Goal: Task Accomplishment & Management: Complete application form

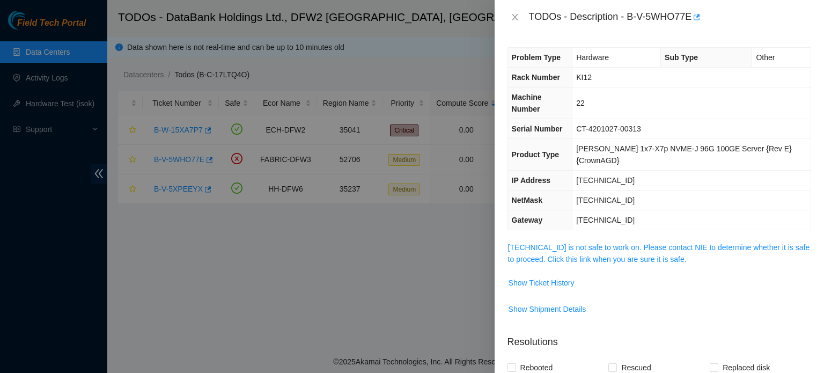
scroll to position [173, 0]
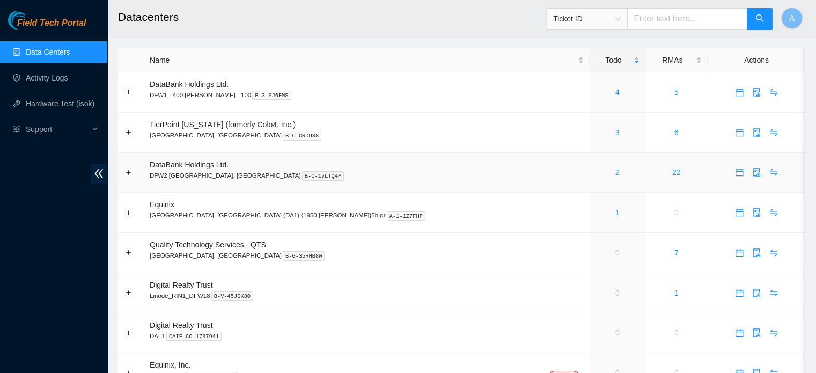
click at [616, 173] on link "2" at bounding box center [618, 172] width 4 height 9
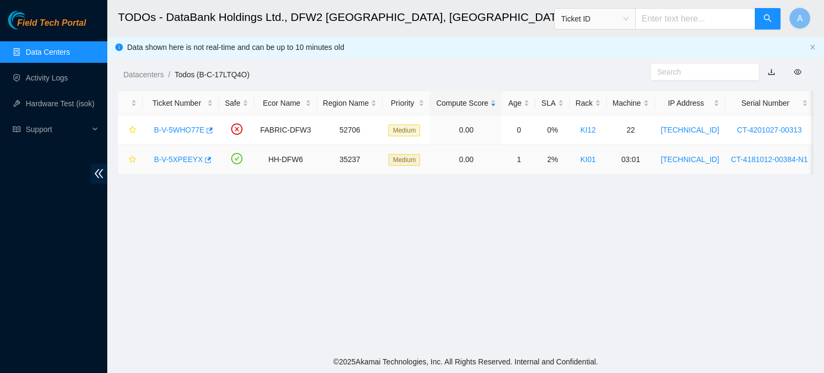
click at [542, 173] on td "2%" at bounding box center [553, 160] width 34 height 30
click at [40, 79] on link "Activity Logs" at bounding box center [47, 78] width 42 height 9
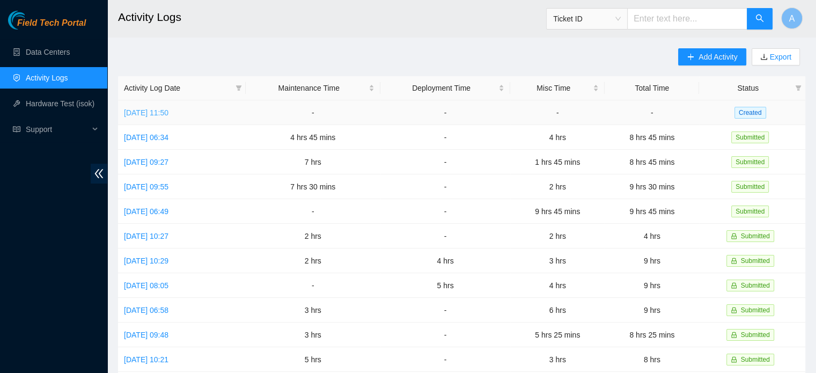
click at [169, 113] on link "Wed, 15 Oct 2025 11:50" at bounding box center [146, 112] width 45 height 9
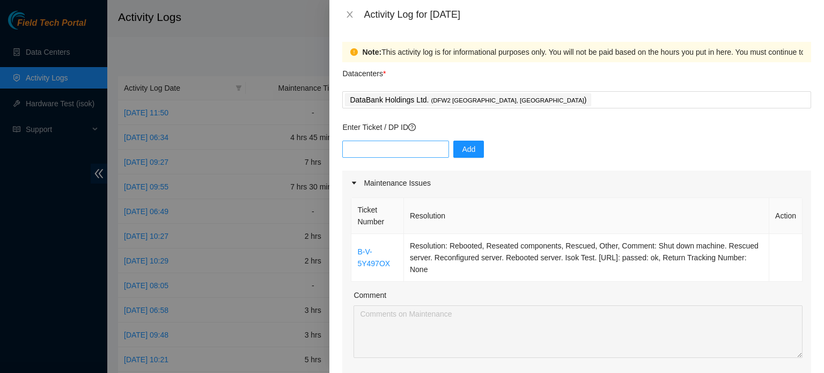
scroll to position [1, 0]
click at [396, 149] on input "text" at bounding box center [395, 148] width 107 height 17
click at [419, 147] on input "text" at bounding box center [395, 148] width 107 height 17
paste input "B-V-5W4DTXS"
type input "B-V-5W4DTXS"
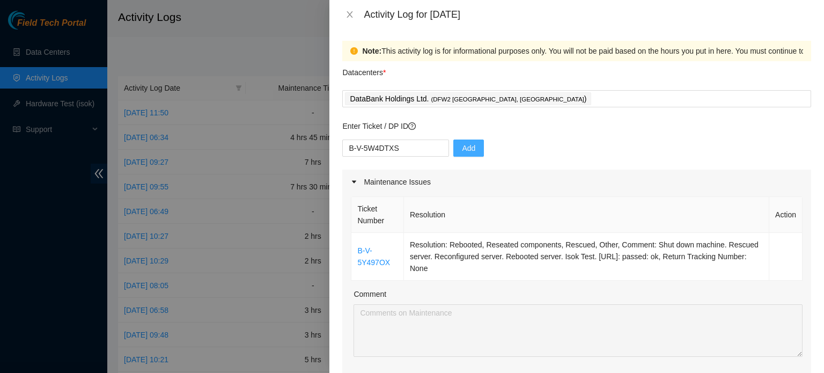
click at [470, 143] on button "Add" at bounding box center [469, 148] width 31 height 17
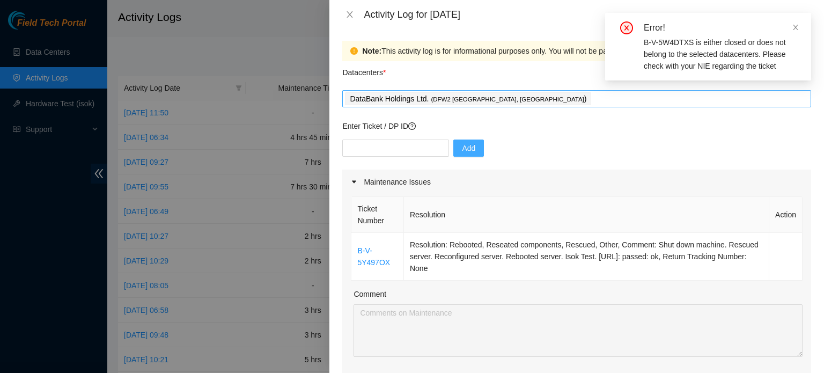
click at [523, 94] on div "DataBank Holdings Ltd. ( DFW2 Richardson, TX )" at bounding box center [577, 98] width 464 height 15
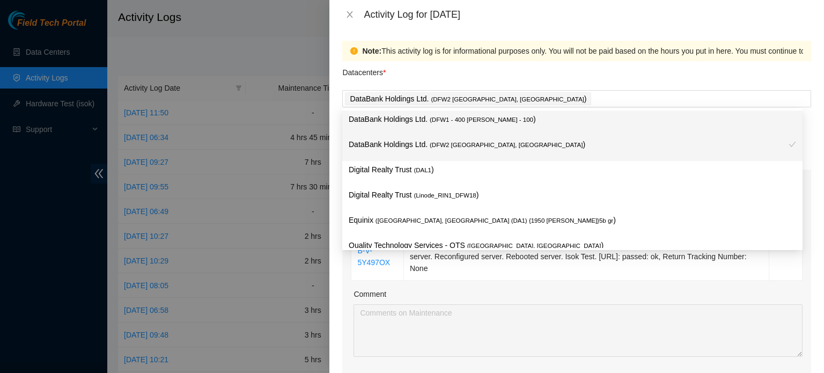
click at [552, 68] on div "Datacenters *" at bounding box center [576, 75] width 469 height 29
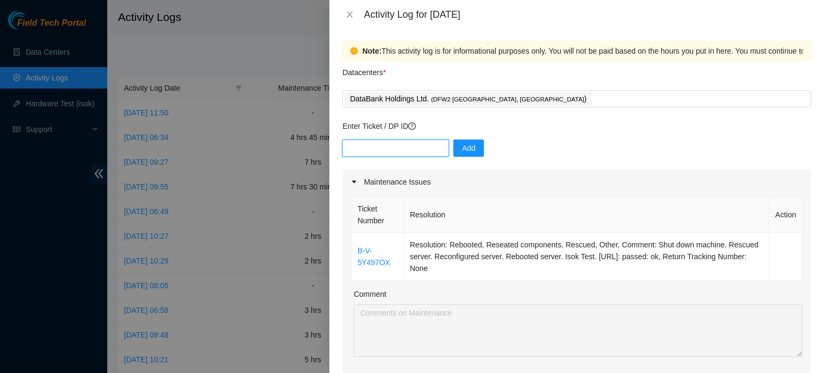
click at [410, 148] on input "text" at bounding box center [395, 148] width 107 height 17
paste input "B-V-5W4DTXS"
type input "B-V-5W4DTXS"
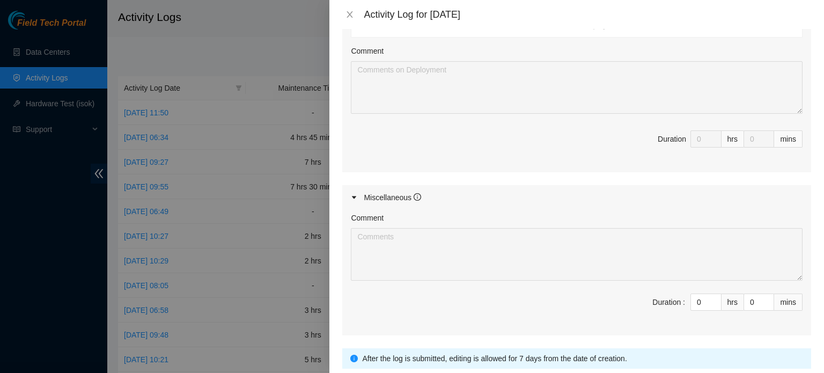
scroll to position [544, 0]
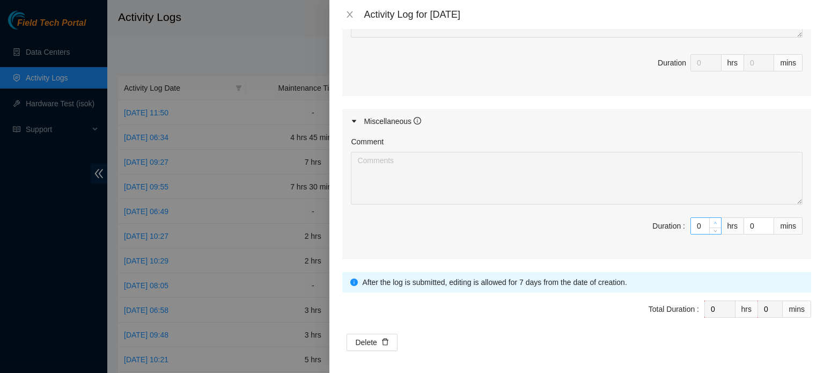
type input "1"
click at [710, 218] on span "Increase Value" at bounding box center [716, 223] width 12 height 10
type input "2"
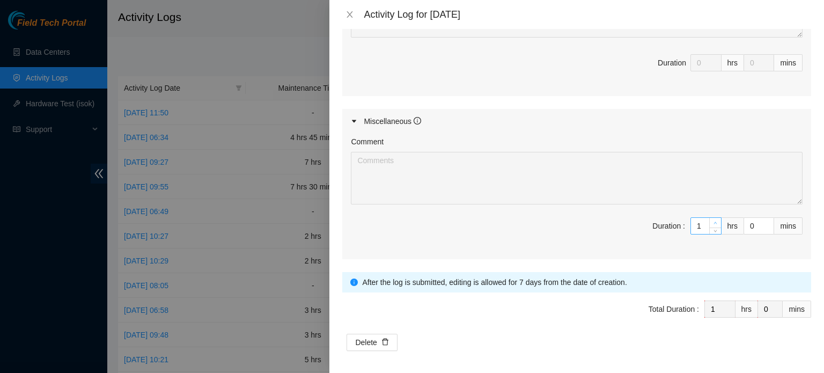
type input "2"
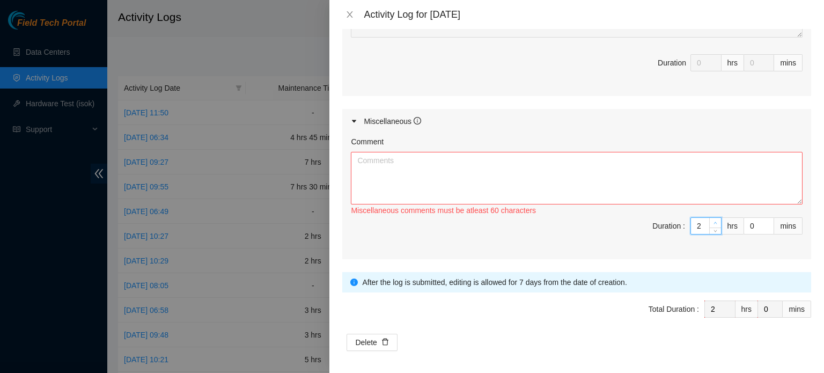
type input "3"
click at [710, 218] on span "Increase Value" at bounding box center [716, 223] width 12 height 10
type input "4"
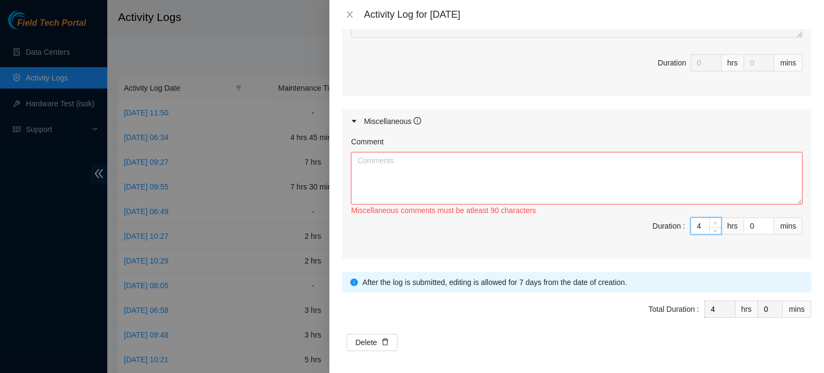
click at [710, 218] on span "Increase Value" at bounding box center [716, 223] width 12 height 10
type input "5"
click at [710, 218] on span "Increase Value" at bounding box center [716, 223] width 12 height 10
